Goal: Task Accomplishment & Management: Use online tool/utility

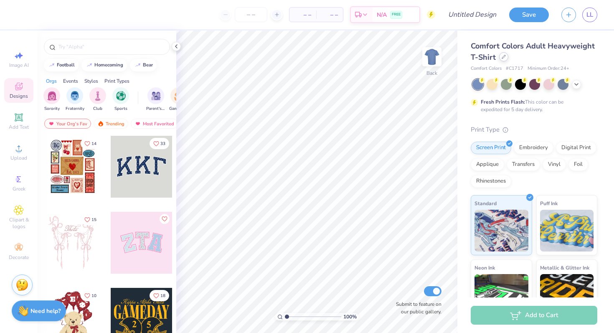
click at [502, 59] on div at bounding box center [503, 56] width 9 height 9
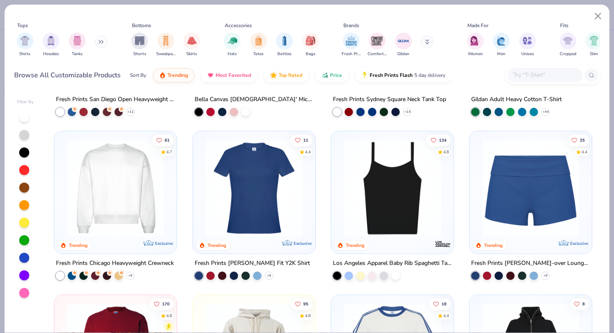
scroll to position [432, 0]
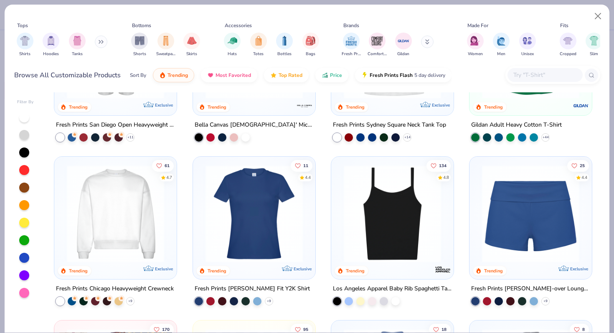
click at [114, 214] on img at bounding box center [116, 213] width 106 height 97
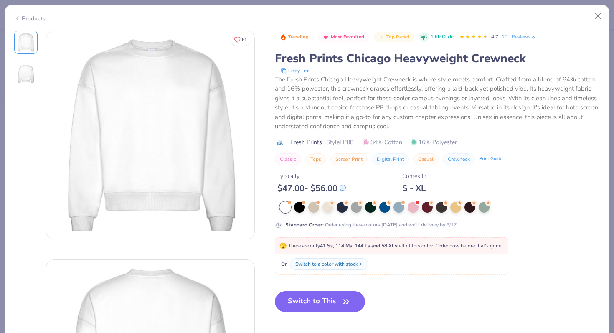
click at [18, 18] on icon at bounding box center [17, 18] width 7 height 10
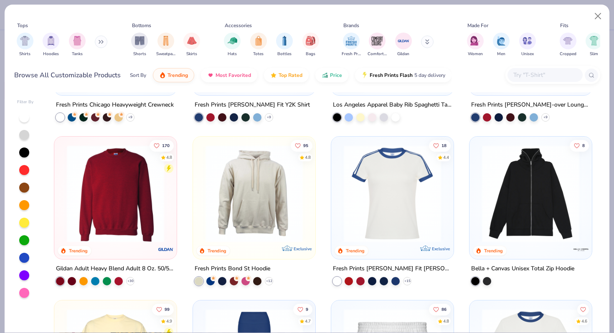
scroll to position [611, 0]
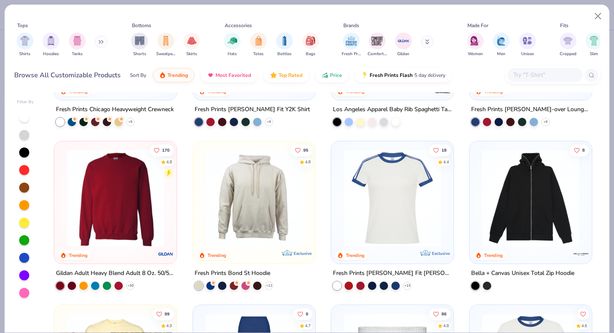
click at [109, 204] on img at bounding box center [116, 198] width 106 height 97
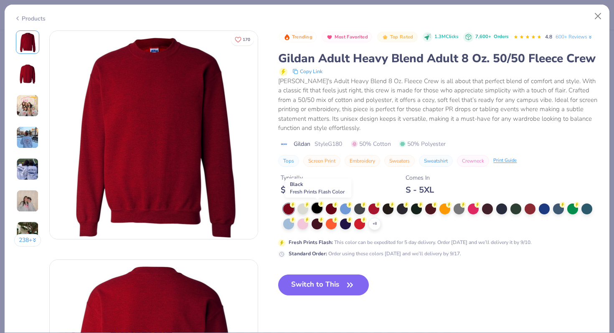
click at [316, 209] on div at bounding box center [317, 208] width 11 height 11
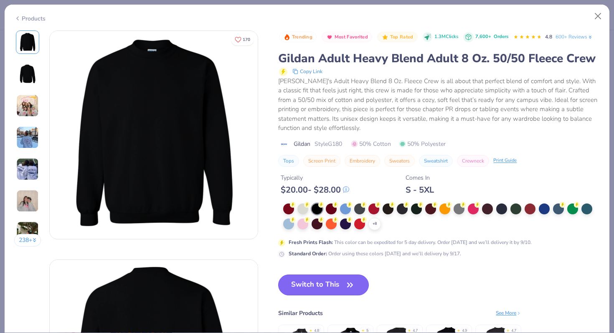
click at [336, 283] on button "Switch to This" at bounding box center [323, 284] width 91 height 21
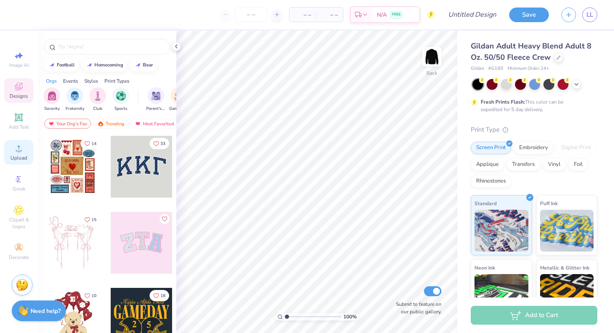
click at [15, 150] on icon at bounding box center [19, 148] width 10 height 10
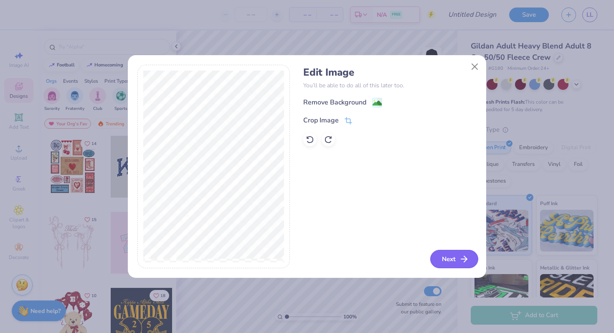
click at [452, 263] on button "Next" at bounding box center [454, 259] width 48 height 18
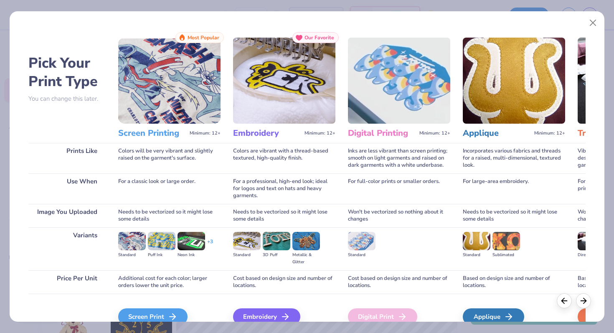
scroll to position [42, 0]
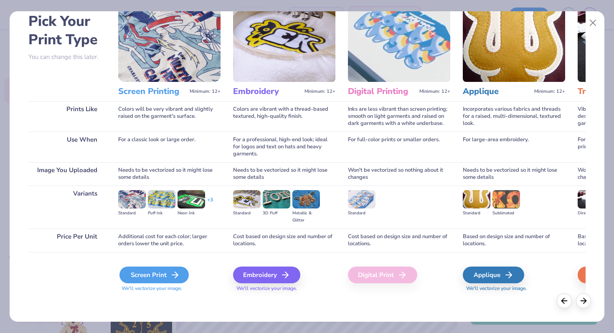
click at [157, 278] on div "Screen Print" at bounding box center [153, 274] width 69 height 17
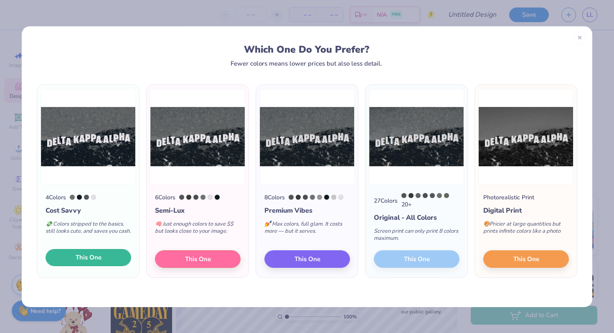
click at [95, 260] on span "This One" at bounding box center [89, 258] width 26 height 10
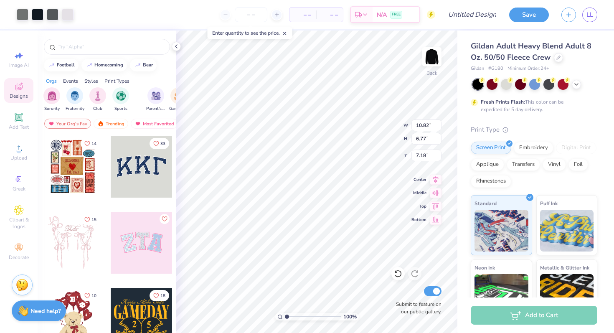
type input "10.82"
type input "6.77"
type input "3.00"
click at [556, 59] on div at bounding box center [558, 56] width 9 height 9
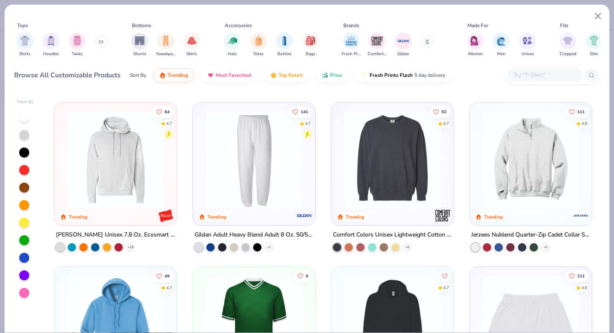
scroll to position [1470, 0]
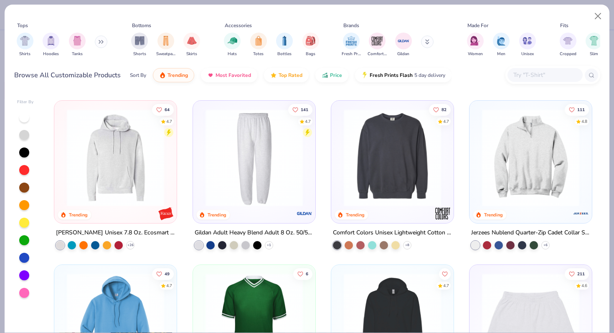
click at [409, 175] on img at bounding box center [393, 157] width 106 height 97
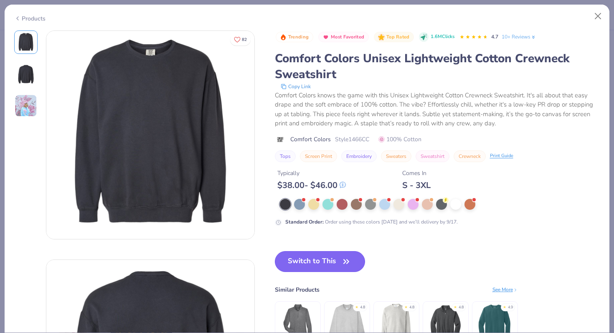
click at [319, 266] on button "Switch to This" at bounding box center [320, 261] width 91 height 21
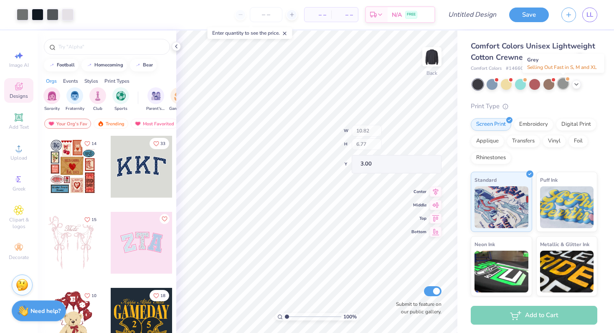
click at [564, 83] on div at bounding box center [563, 83] width 11 height 11
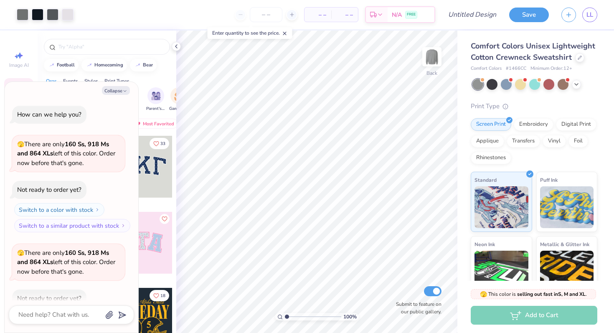
scroll to position [46, 0]
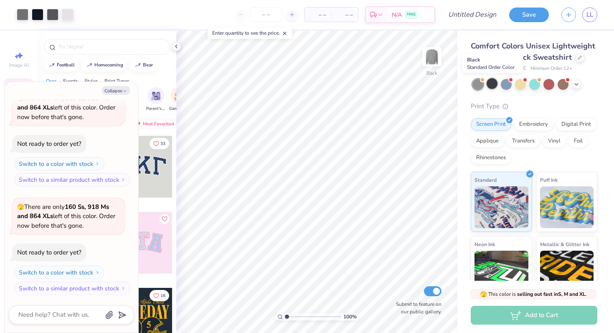
click at [494, 86] on div at bounding box center [492, 83] width 11 height 11
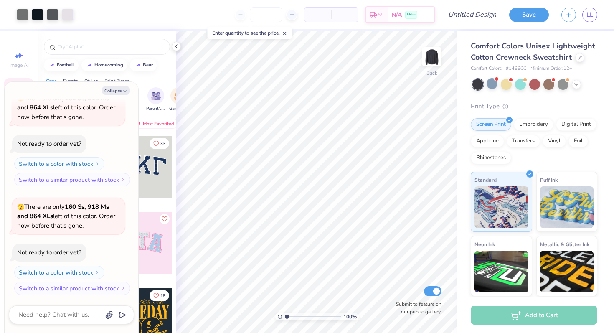
type textarea "x"
click at [262, 10] on input "number" at bounding box center [266, 14] width 33 height 15
type input "12"
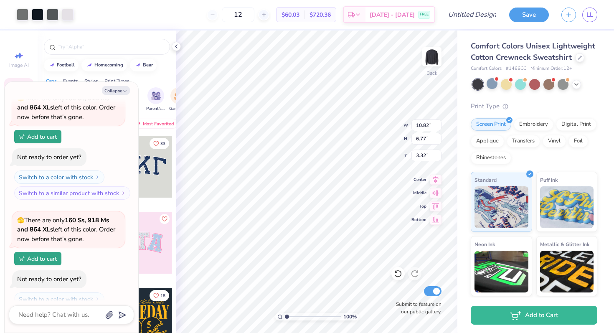
type textarea "x"
type input "11.72"
type input "7.33"
type textarea "x"
type input "3.00"
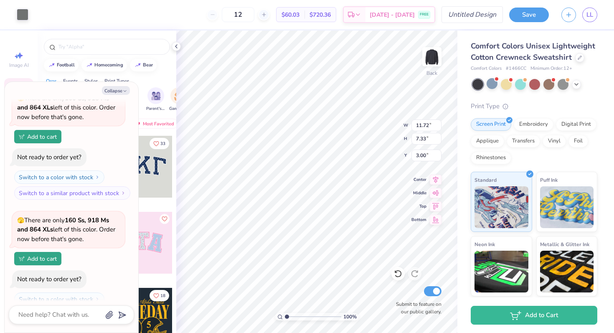
type textarea "x"
type input "11.70"
type input "1.63"
type input "5.25"
click at [466, 14] on input "Design Title" at bounding box center [482, 14] width 41 height 17
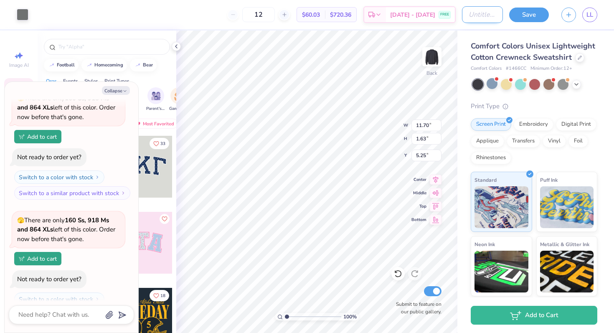
type input "c"
type textarea "x"
type input "cl"
type textarea "x"
type input "cla"
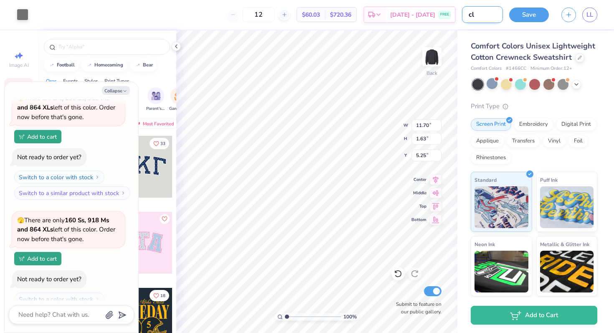
type textarea "x"
type input "clas"
type textarea "x"
type input "class"
type textarea "x"
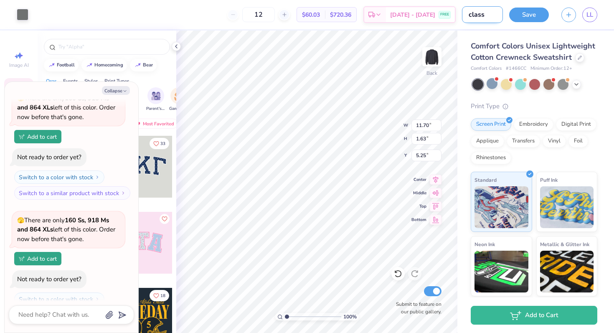
type input "classi"
type textarea "x"
type input "classic"
type textarea "x"
type input "classic"
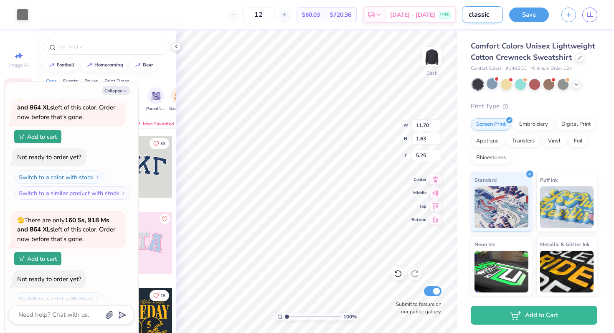
type textarea "x"
type input "classic h"
type textarea "x"
type input "classic ho"
type textarea "x"
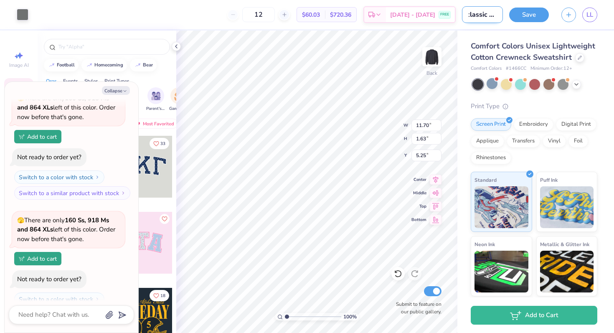
type input "classic hol"
type textarea "x"
type input "classic holl"
type textarea "x"
type input "classic holly"
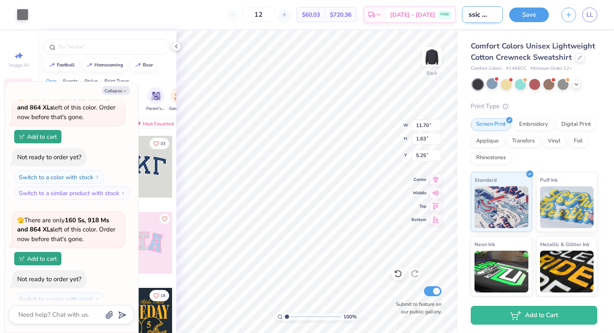
type textarea "x"
type input "classic hollyw"
type textarea "x"
type input "classic hollywo"
type textarea "x"
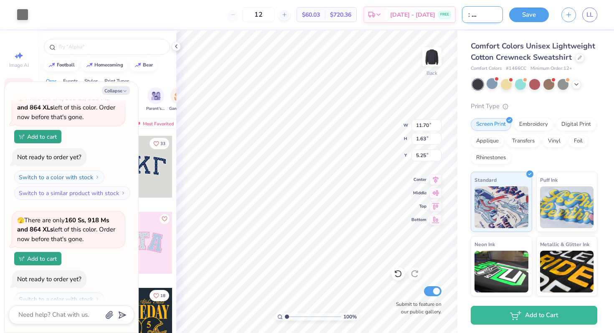
type input "classic hollywoo"
type textarea "x"
type input "classic hollywood"
type textarea "x"
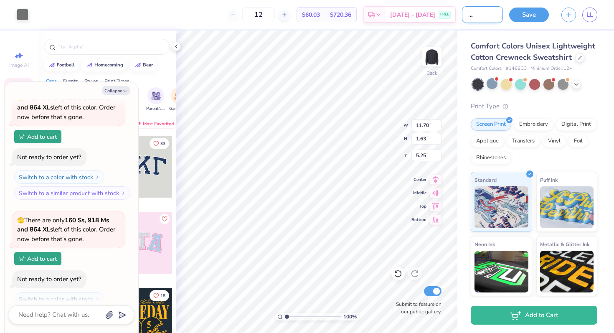
type input "classic hollywood"
type textarea "x"
type input "classic hollywood c"
type textarea "x"
type input "classic hollywood cr"
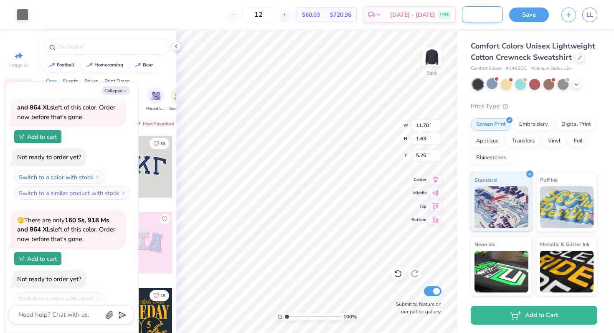
type textarea "x"
type input "classic hollywood cre"
type textarea "x"
type input "classic hollywood crew"
type textarea "x"
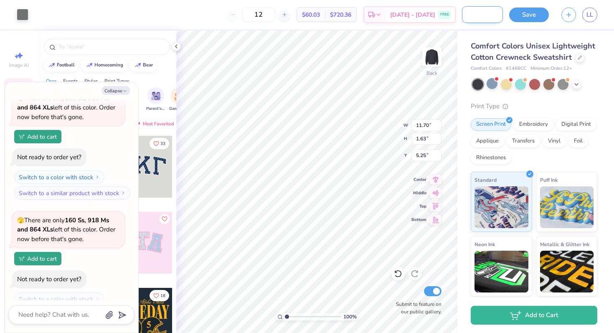
type input "classic hollywood crew"
type textarea "x"
type input "classic hollywood crew n"
type textarea "x"
type input "classic hollywood crew ne"
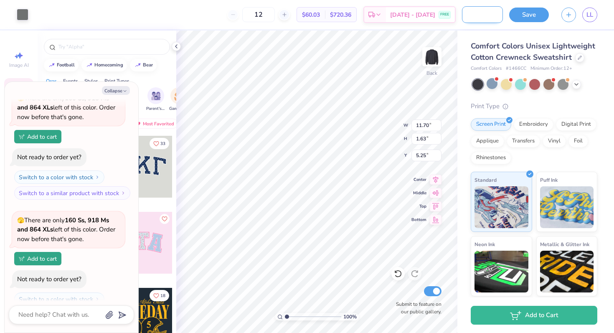
type textarea "x"
type input "classic hollywood crew nec"
type textarea "x"
type input "classic hollywood crew neck"
type textarea "x"
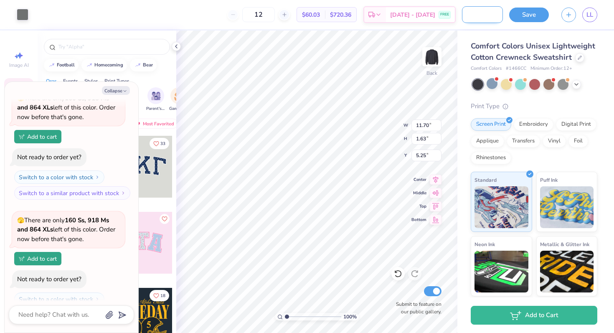
scroll to position [0, 60]
type input "classic hollywood crew neck"
click at [531, 10] on button "Save" at bounding box center [529, 13] width 40 height 15
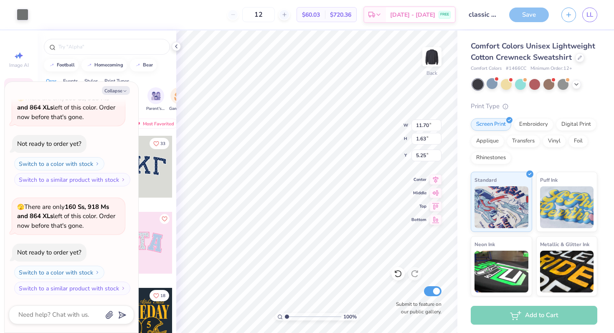
scroll to position [3, 0]
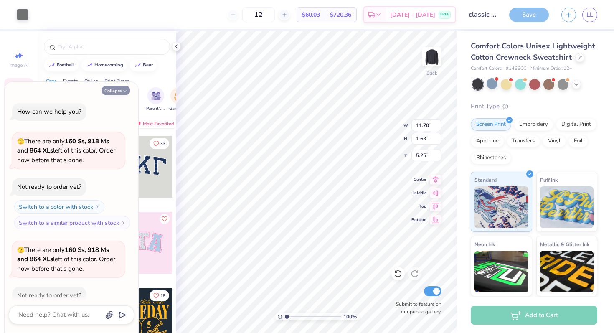
click at [115, 90] on button "Collapse" at bounding box center [116, 90] width 28 height 9
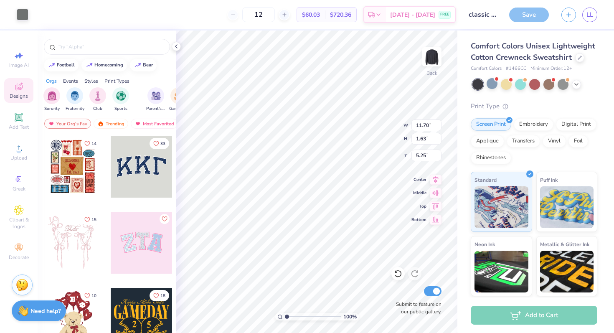
type textarea "x"
